Goal: Check status: Check status

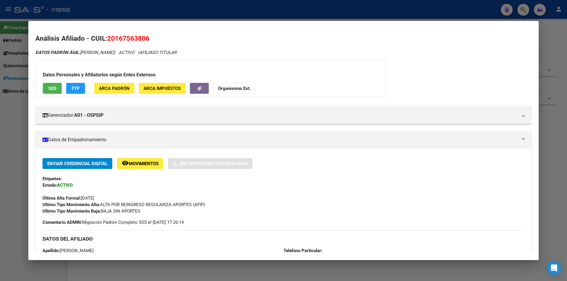
scroll to position [10, 0]
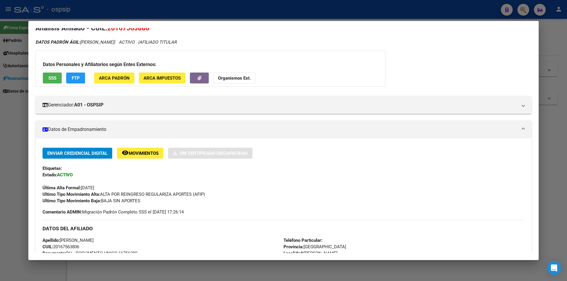
click at [235, 2] on div at bounding box center [283, 140] width 567 height 281
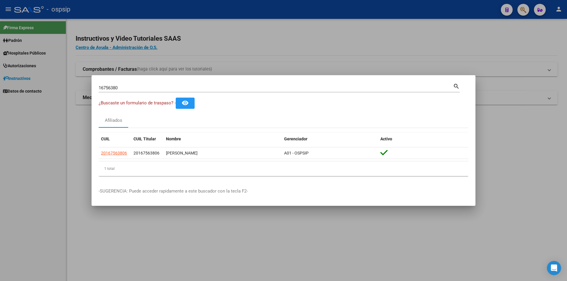
click at [201, 84] on div "16756380 Buscar (apellido, dni, cuil, [PERSON_NAME], cuit, obra social)" at bounding box center [276, 88] width 354 height 9
click at [201, 88] on input "16756380" at bounding box center [276, 87] width 354 height 5
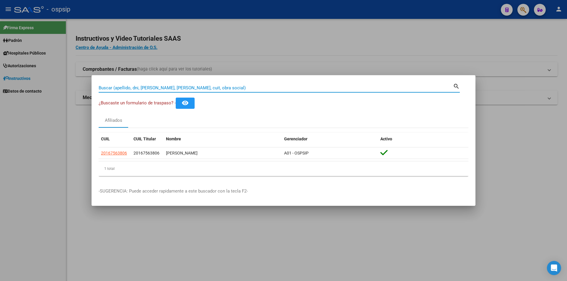
paste input "16756380"
type input "16756380"
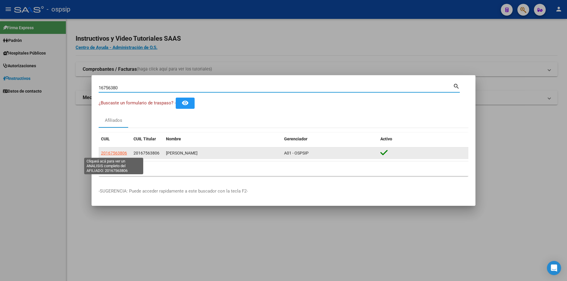
click at [119, 151] on span "20167563806" at bounding box center [114, 153] width 26 height 5
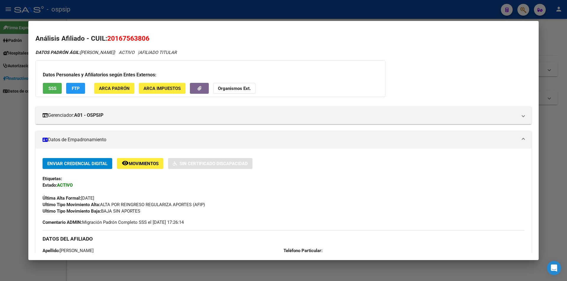
click at [50, 87] on span "SSS" at bounding box center [52, 88] width 8 height 5
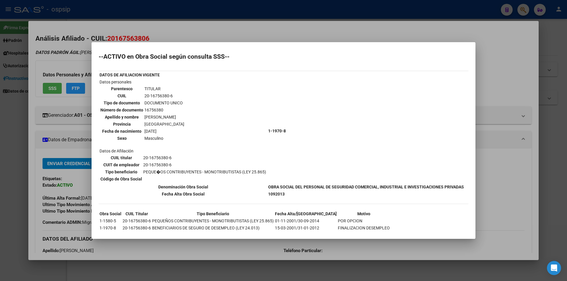
scroll to position [0, 0]
click at [287, 25] on div at bounding box center [283, 140] width 567 height 281
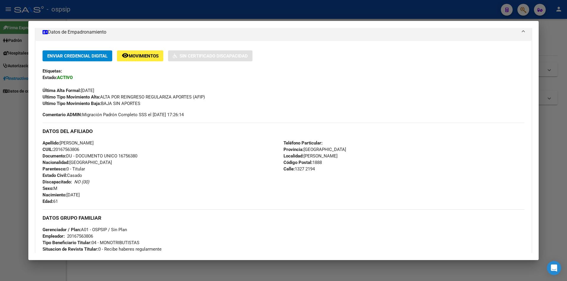
scroll to position [118, 0]
